Goal: Task Accomplishment & Management: Use online tool/utility

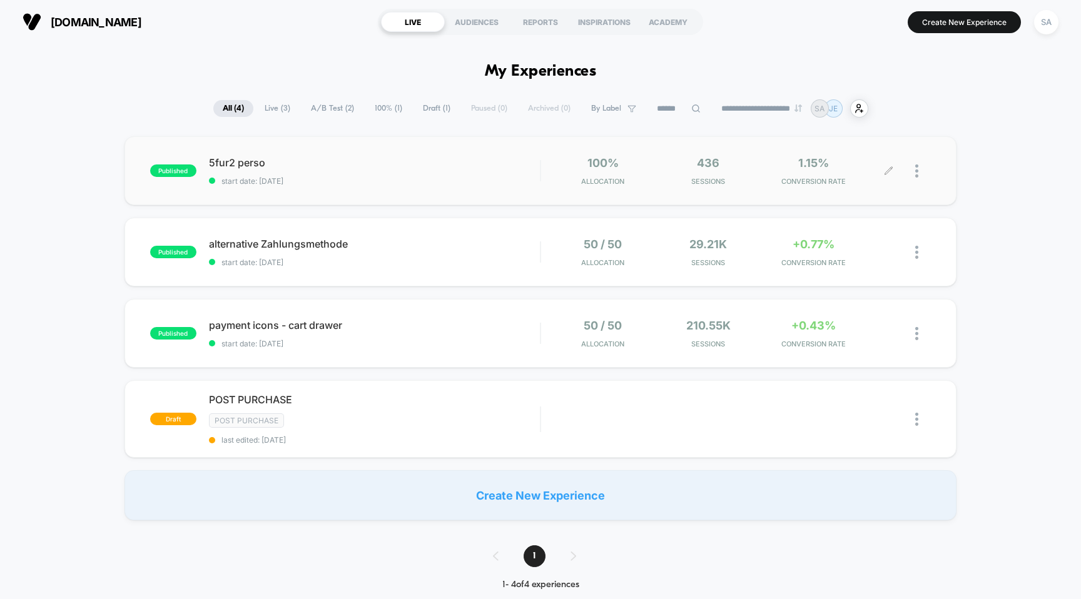
click at [914, 166] on div at bounding box center [910, 170] width 42 height 29
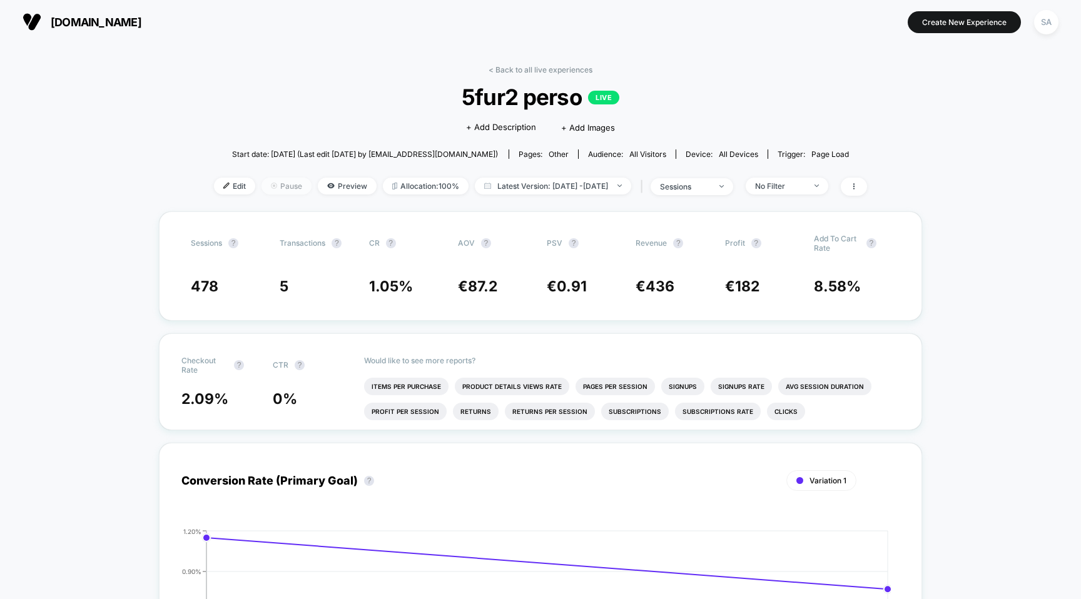
click at [262, 182] on span "Pause" at bounding box center [286, 186] width 50 height 17
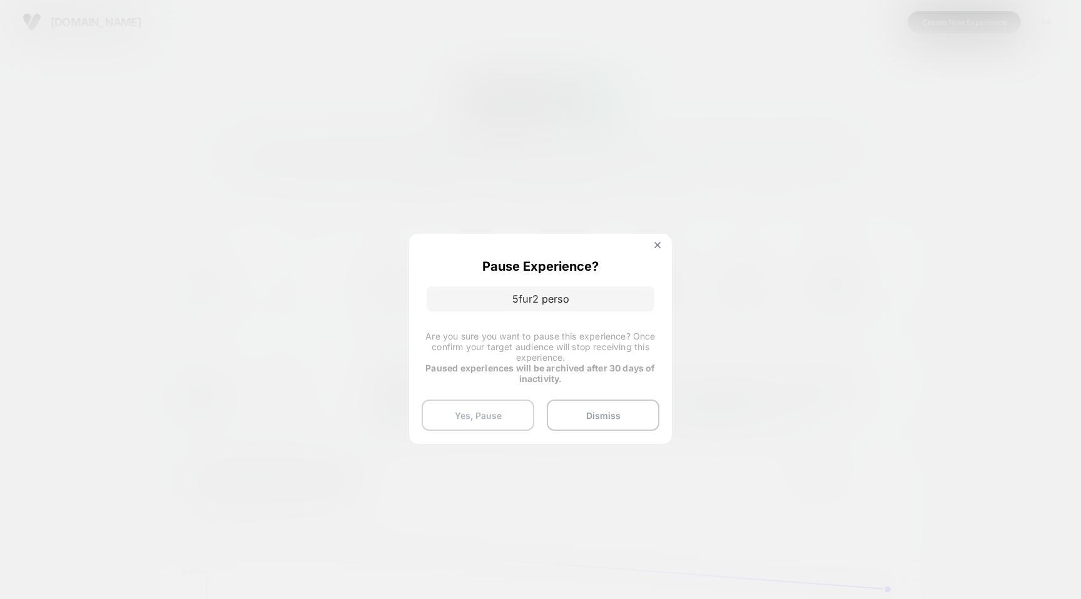
click at [518, 413] on button "Yes, Pause" at bounding box center [477, 415] width 113 height 31
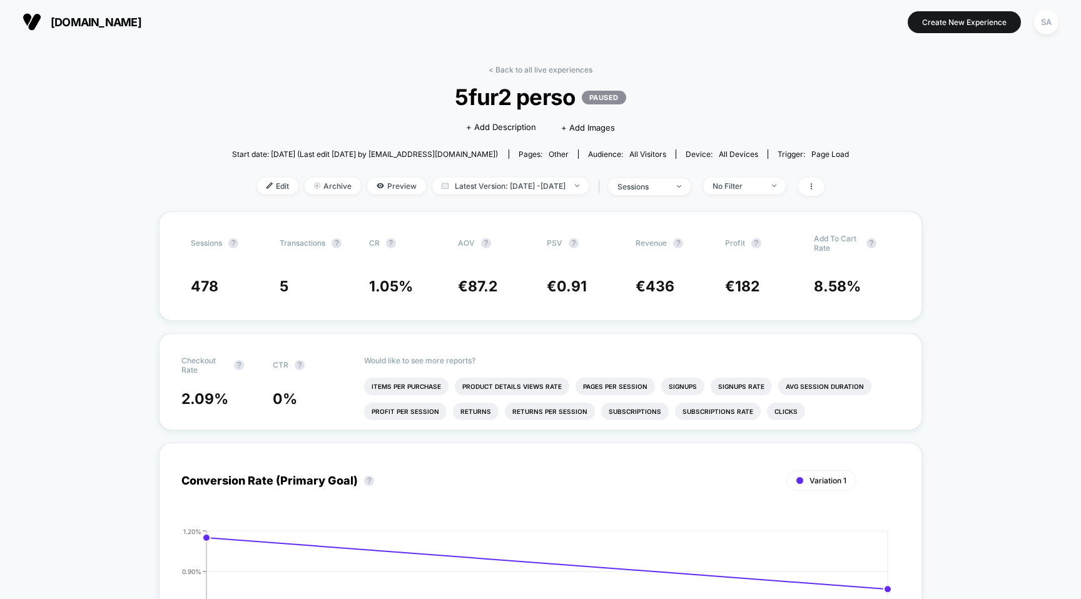
click at [89, 25] on span "[DOMAIN_NAME]" at bounding box center [96, 22] width 91 height 13
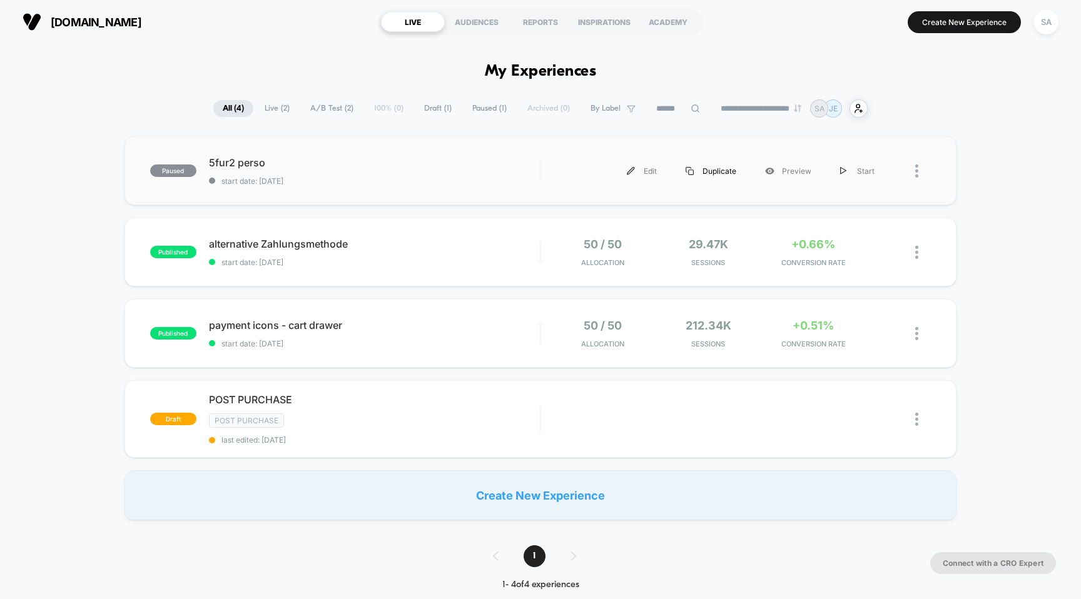
click at [714, 171] on div "Duplicate" at bounding box center [710, 171] width 79 height 28
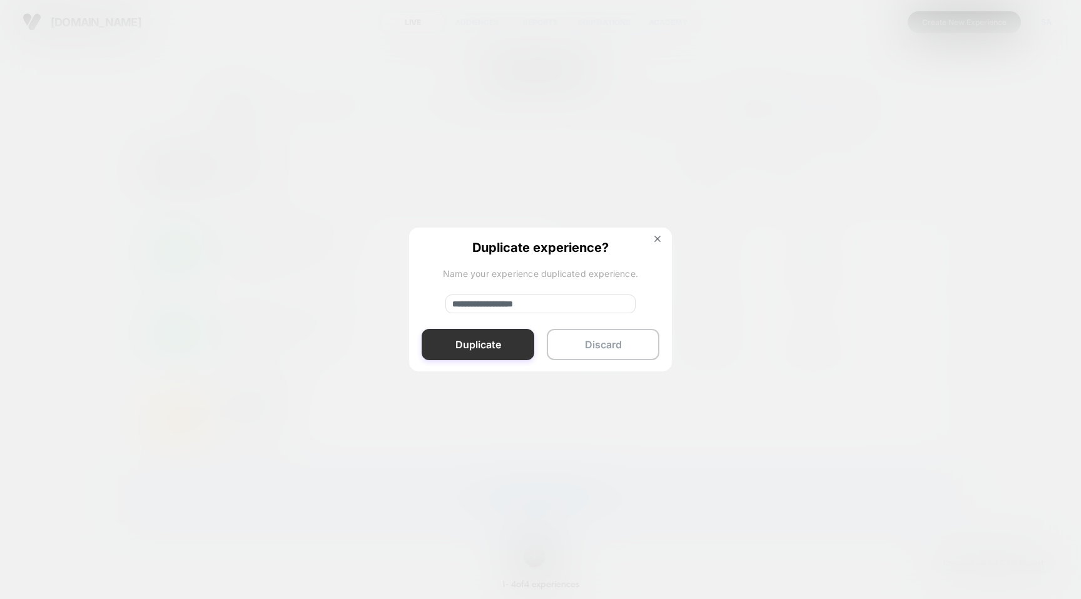
click at [500, 334] on button "Duplicate" at bounding box center [477, 344] width 113 height 31
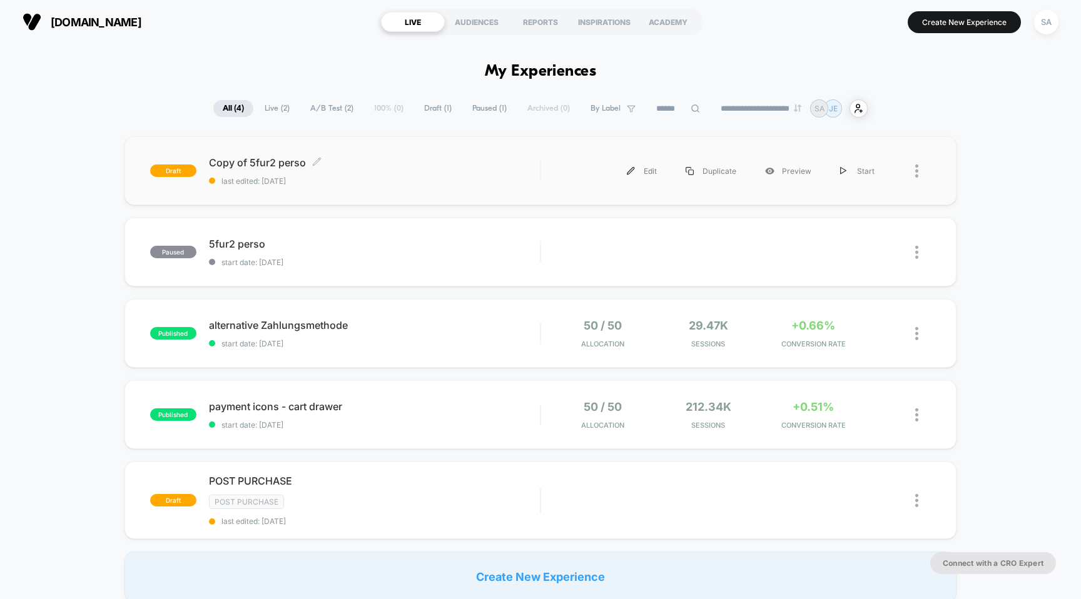
click at [256, 164] on span "Copy of 5fur2 perso Click to edit experience details" at bounding box center [374, 162] width 331 height 13
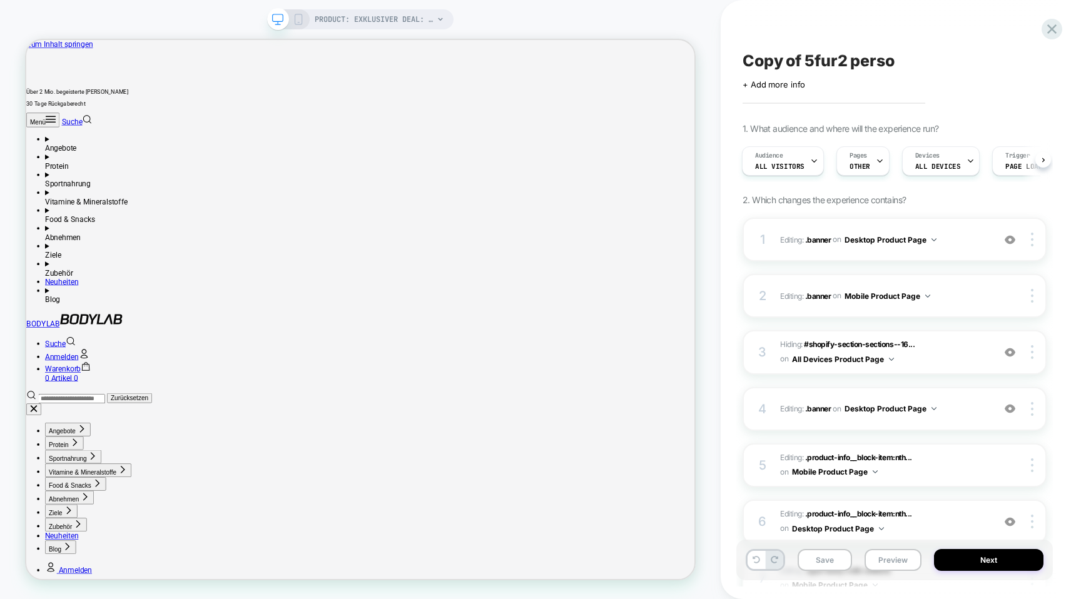
scroll to position [0, 1]
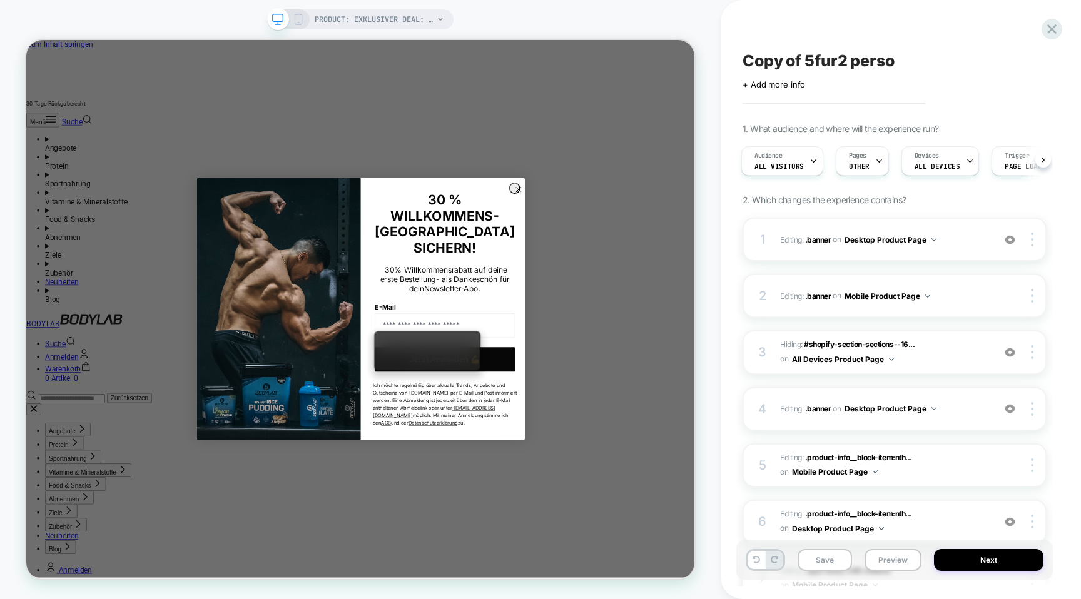
click at [678, 246] on circle "Close dialog" at bounding box center [682, 239] width 14 height 14
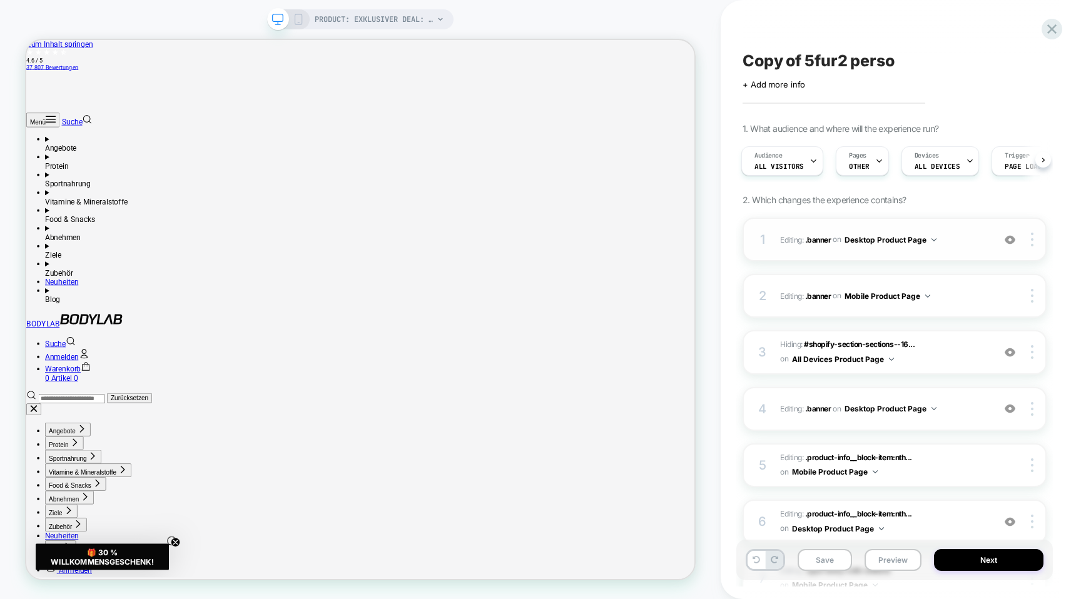
click at [1007, 245] on div at bounding box center [1010, 240] width 24 height 14
click at [1009, 244] on img at bounding box center [1009, 240] width 11 height 11
click at [1010, 245] on div at bounding box center [1010, 240] width 24 height 14
click at [1012, 243] on img at bounding box center [1009, 240] width 11 height 11
click at [1035, 240] on div at bounding box center [1034, 240] width 24 height 14
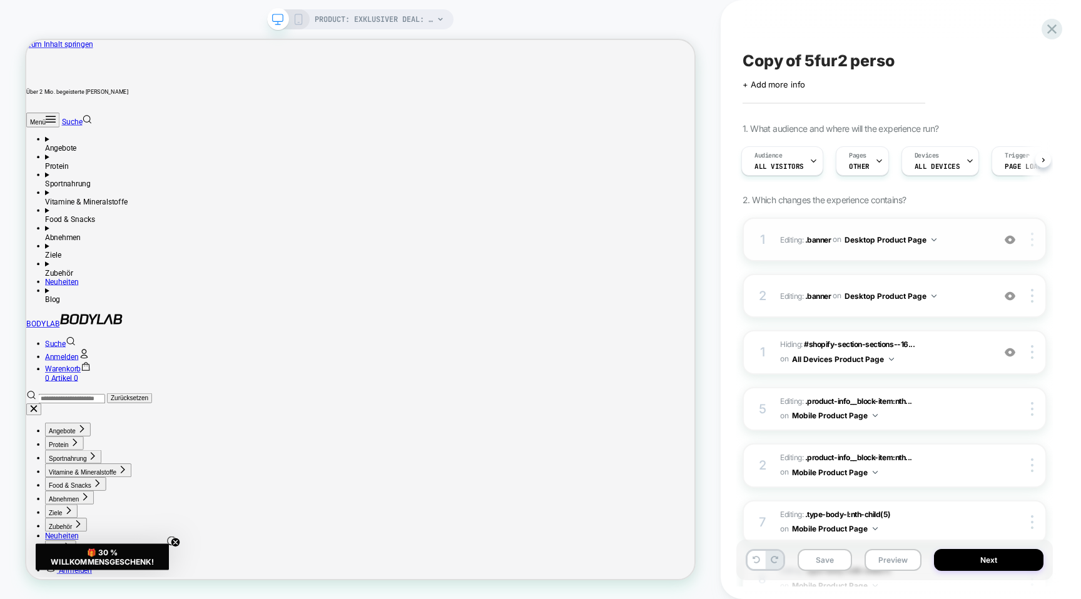
click at [1033, 236] on div at bounding box center [1034, 240] width 24 height 14
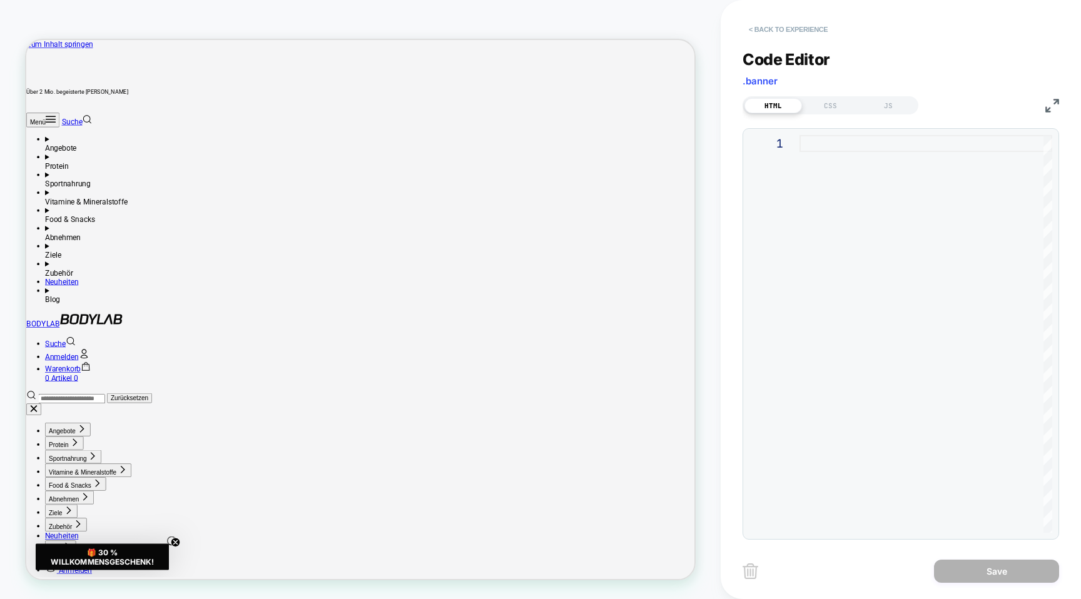
click at [790, 38] on button "< Back to experience" at bounding box center [787, 29] width 91 height 20
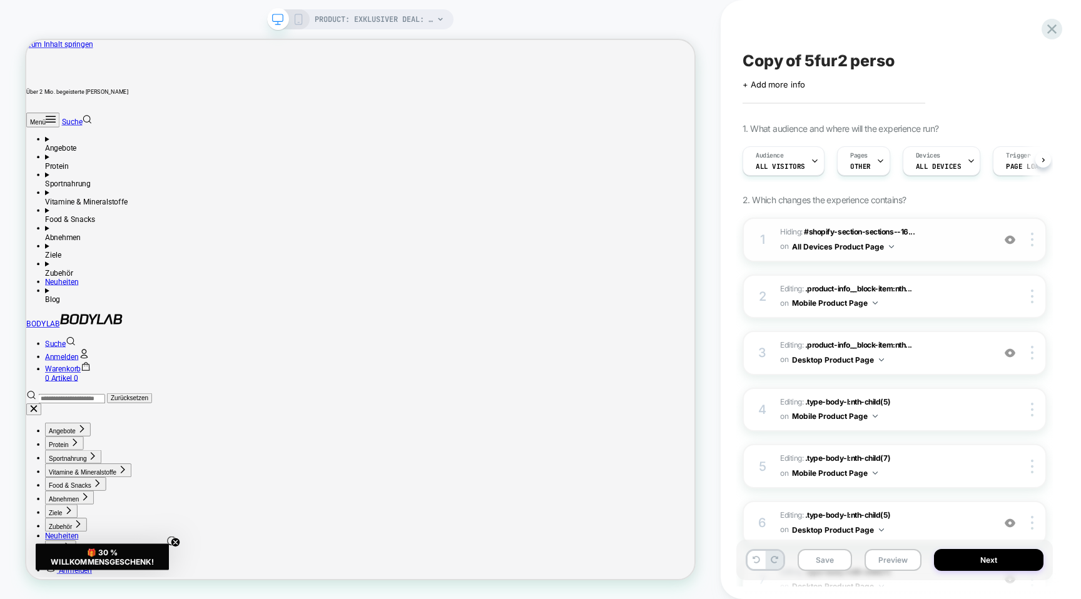
scroll to position [0, 1]
click at [1012, 240] on img at bounding box center [1009, 240] width 11 height 11
click at [1009, 240] on img at bounding box center [1009, 240] width 11 height 11
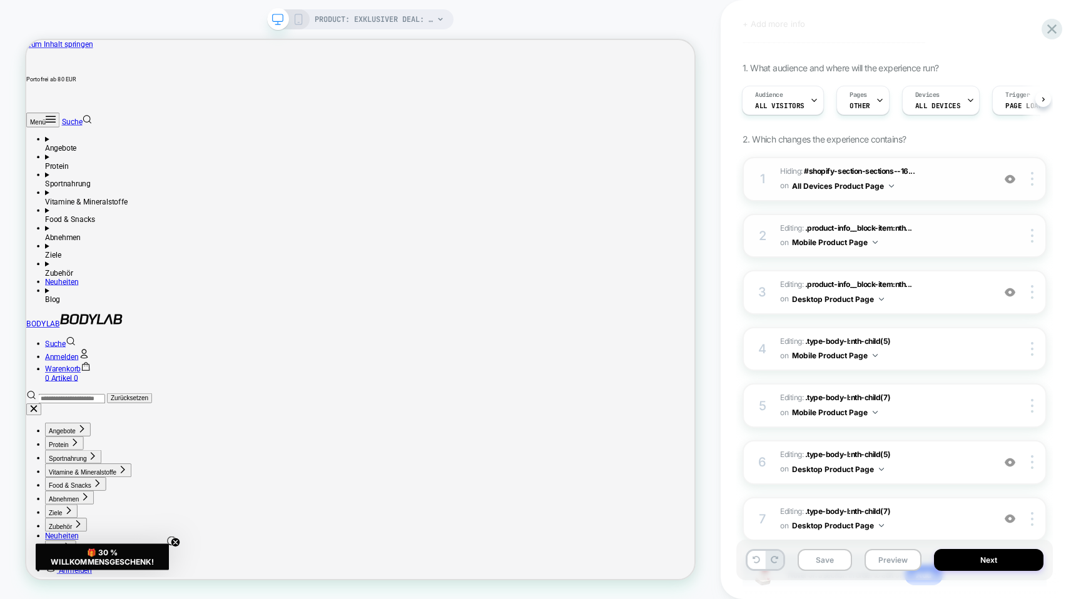
scroll to position [89, 0]
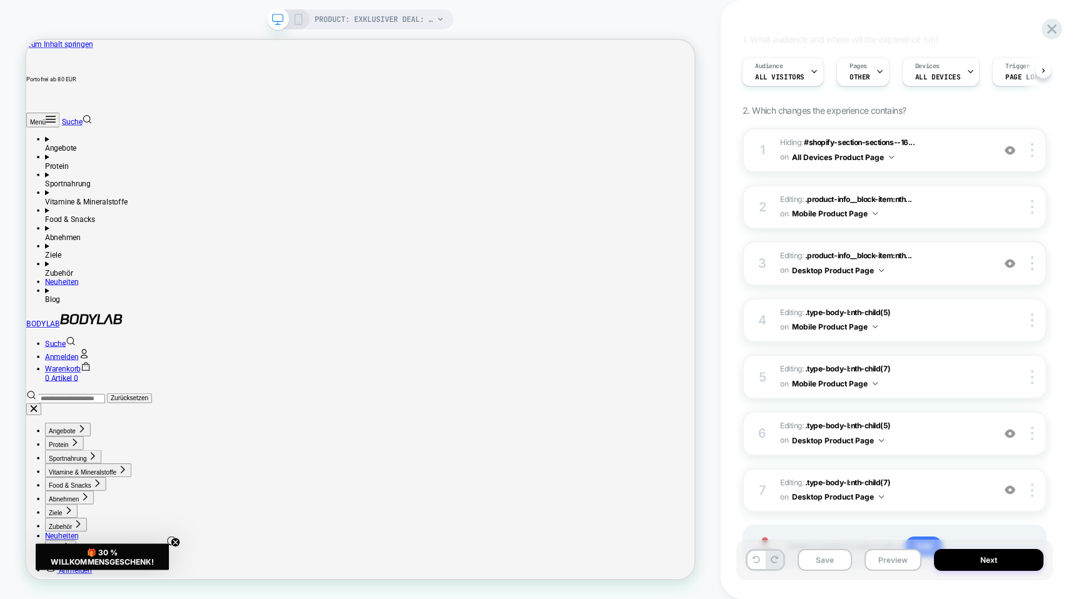
click at [1009, 267] on img at bounding box center [1009, 263] width 11 height 11
click at [1009, 266] on img at bounding box center [1009, 263] width 11 height 11
click at [1032, 266] on img at bounding box center [1032, 263] width 3 height 14
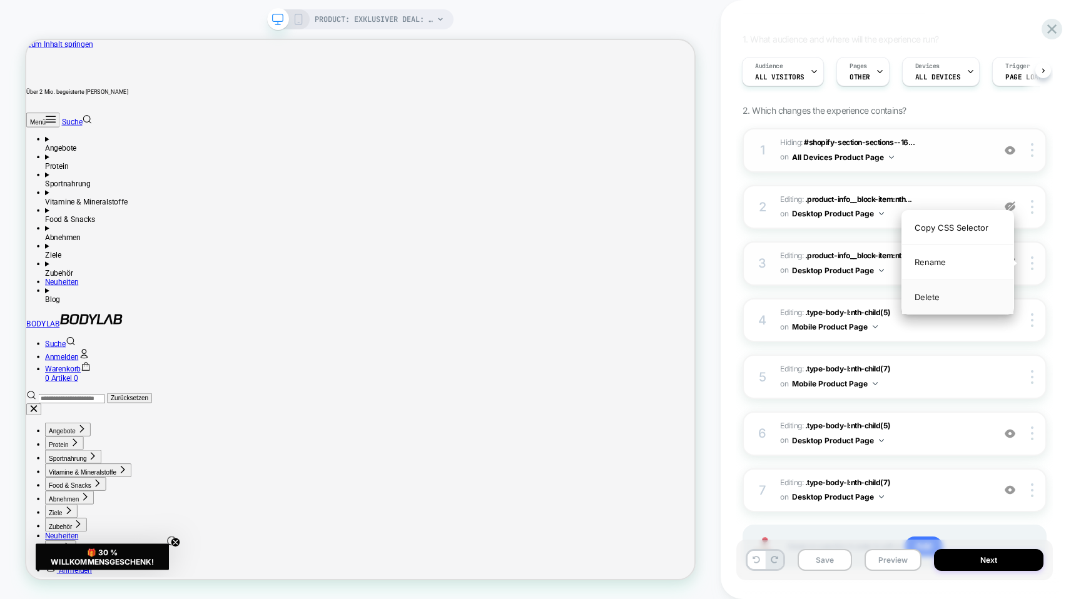
click at [976, 304] on div "Delete" at bounding box center [957, 297] width 111 height 34
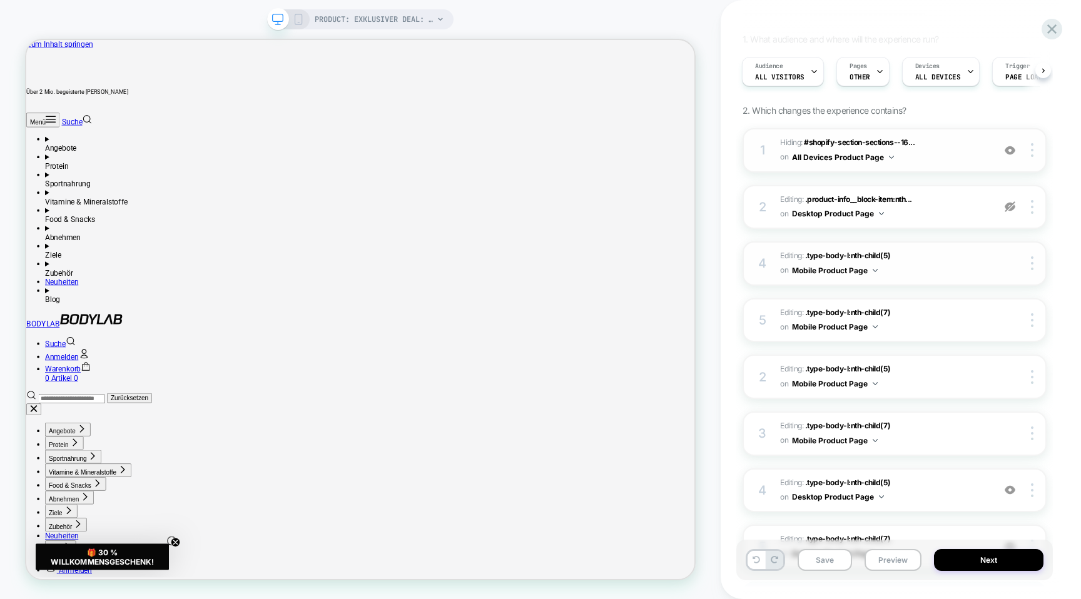
click at [1018, 265] on div at bounding box center [1021, 263] width 47 height 14
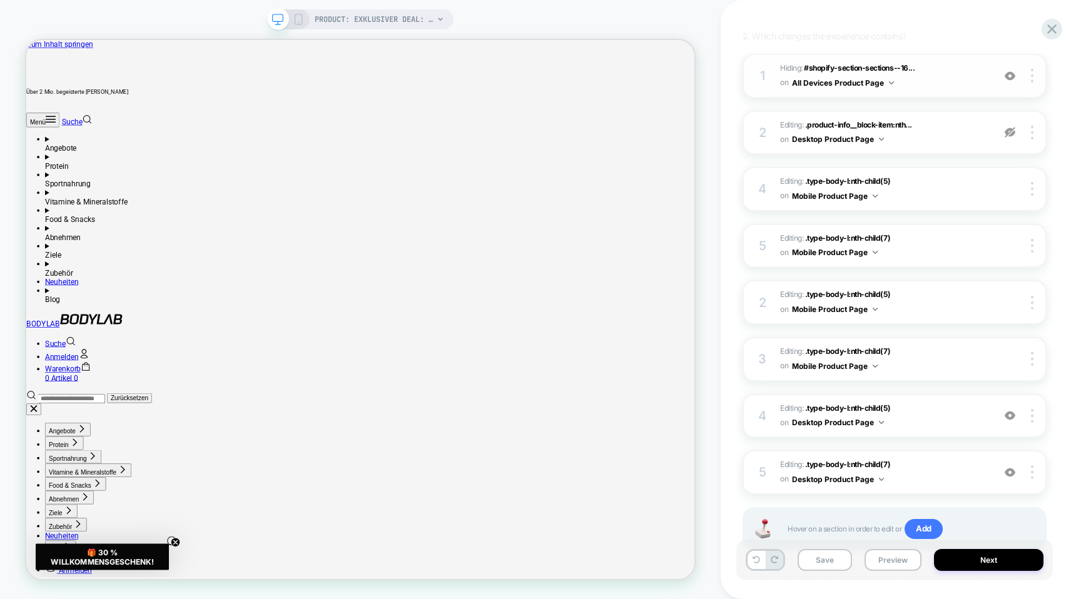
scroll to position [177, 0]
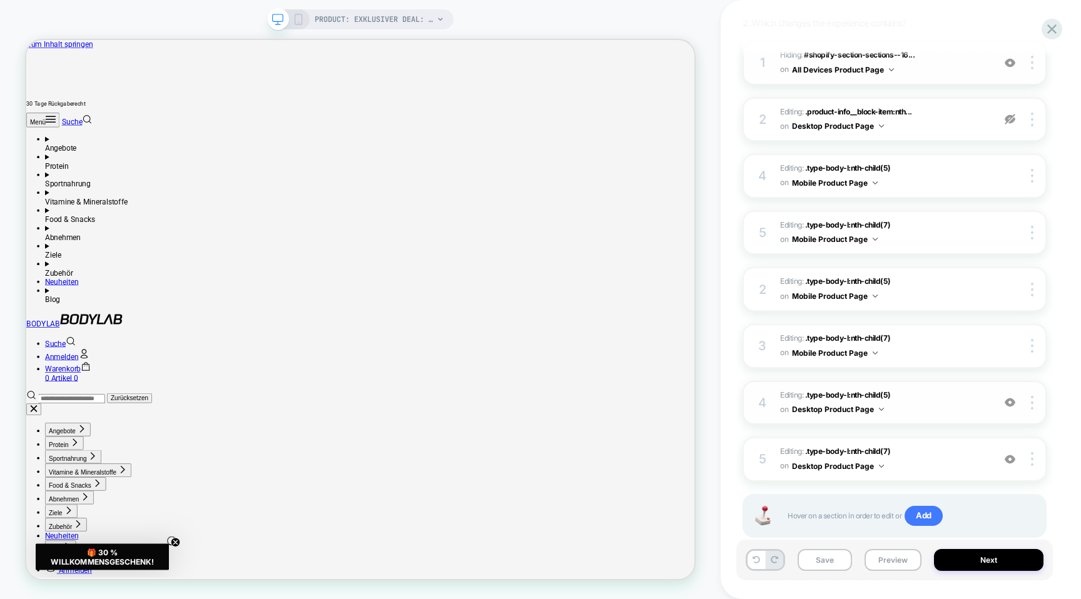
click at [1009, 401] on img at bounding box center [1009, 402] width 11 height 11
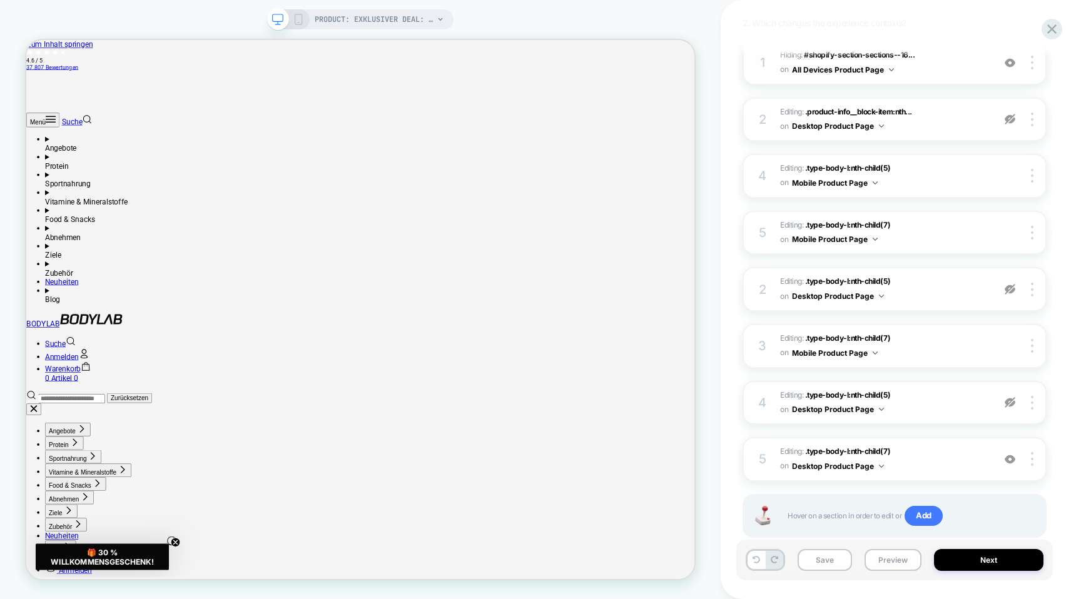
scroll to position [206, 0]
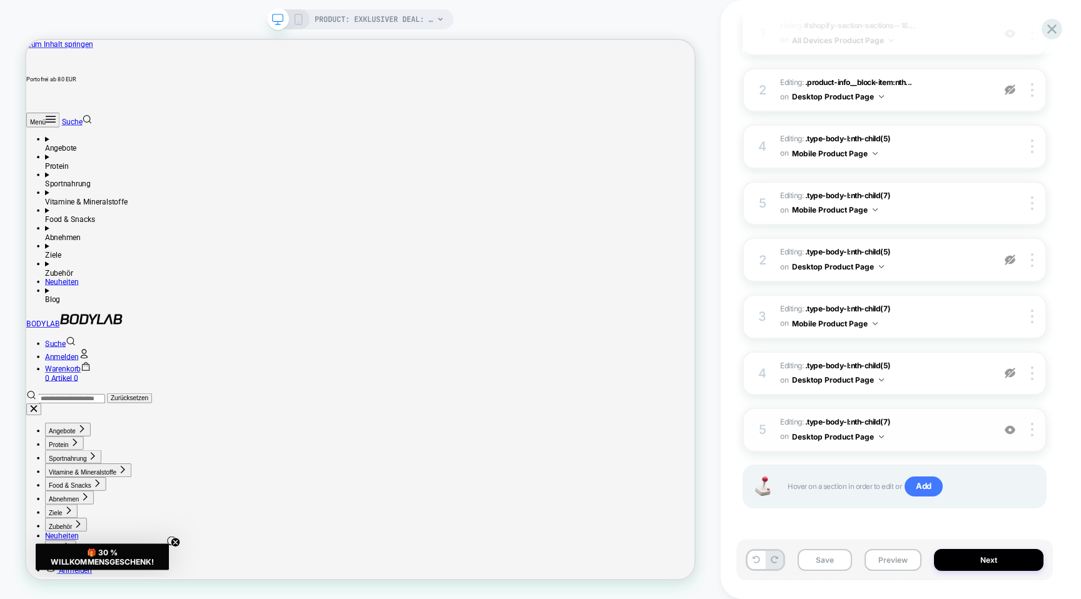
click at [1008, 427] on img at bounding box center [1009, 430] width 11 height 11
click at [1010, 427] on img at bounding box center [1009, 430] width 11 height 11
click at [1051, 26] on icon at bounding box center [1051, 29] width 17 height 17
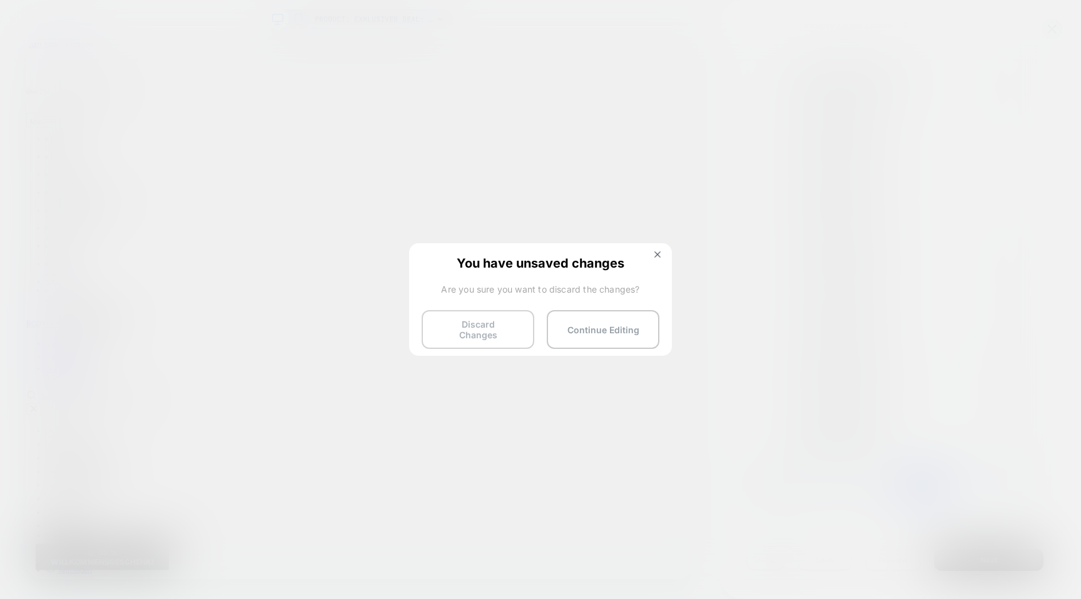
click at [504, 328] on button "Discard Changes" at bounding box center [477, 329] width 113 height 39
